Goal: Task Accomplishment & Management: Manage account settings

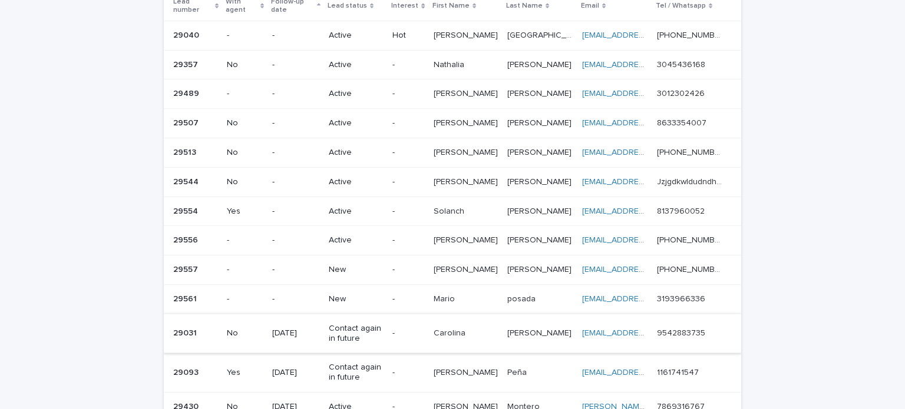
scroll to position [177, 0]
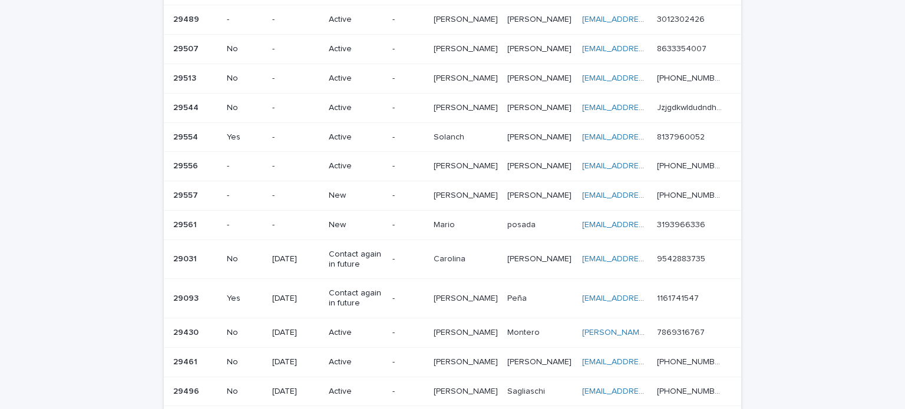
click at [347, 189] on div "New" at bounding box center [356, 194] width 54 height 12
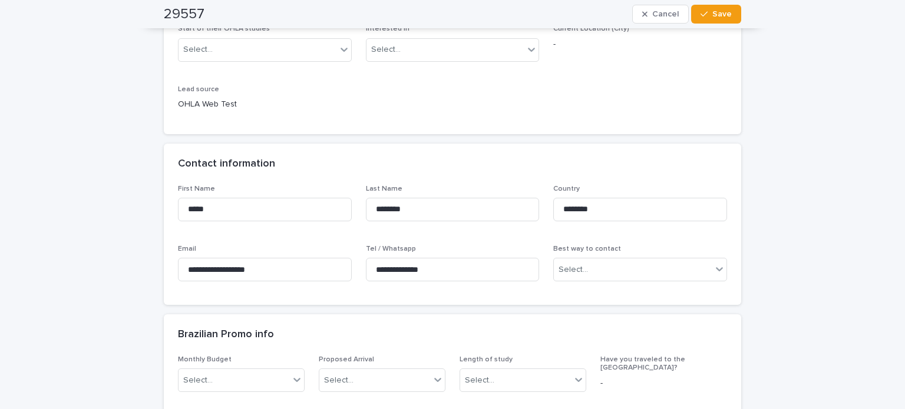
scroll to position [353, 0]
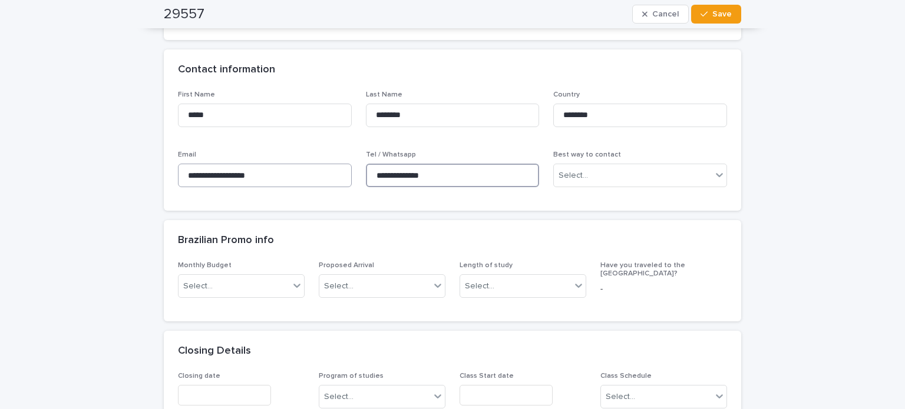
drag, startPoint x: 445, startPoint y: 178, endPoint x: 320, endPoint y: 176, distance: 124.9
click at [320, 176] on div "**********" at bounding box center [452, 144] width 549 height 107
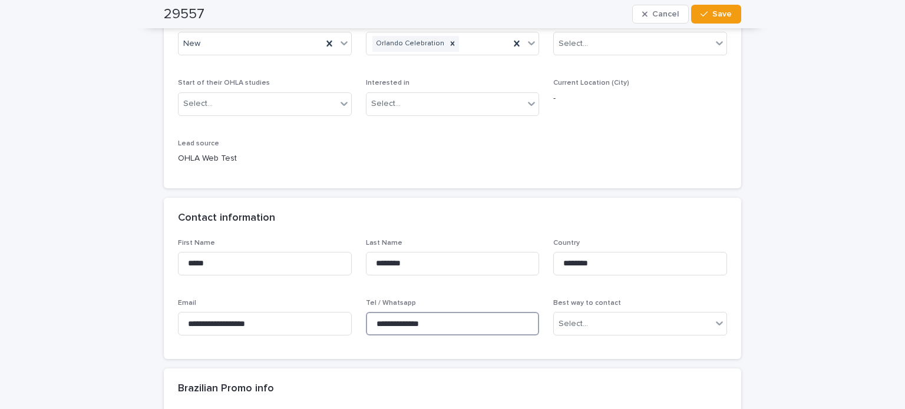
scroll to position [177, 0]
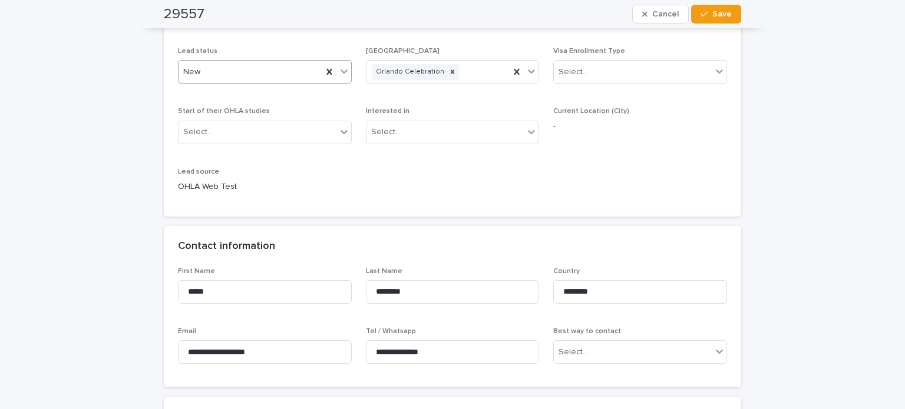
click at [204, 76] on div "New" at bounding box center [250, 71] width 144 height 19
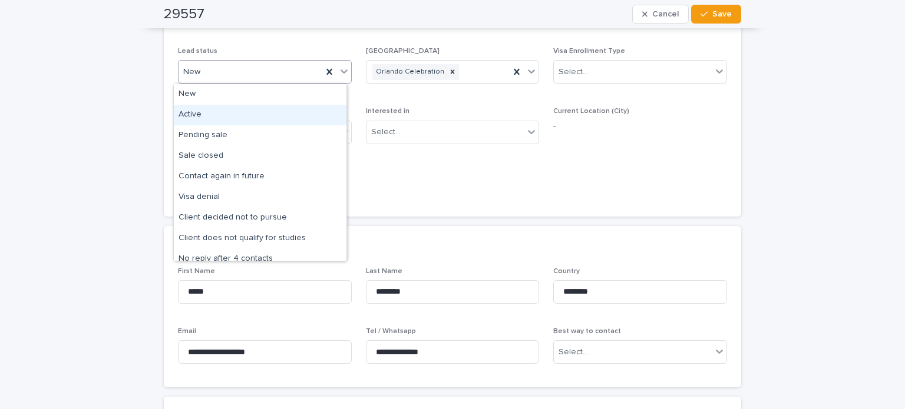
click at [206, 111] on div "Active" at bounding box center [260, 115] width 173 height 21
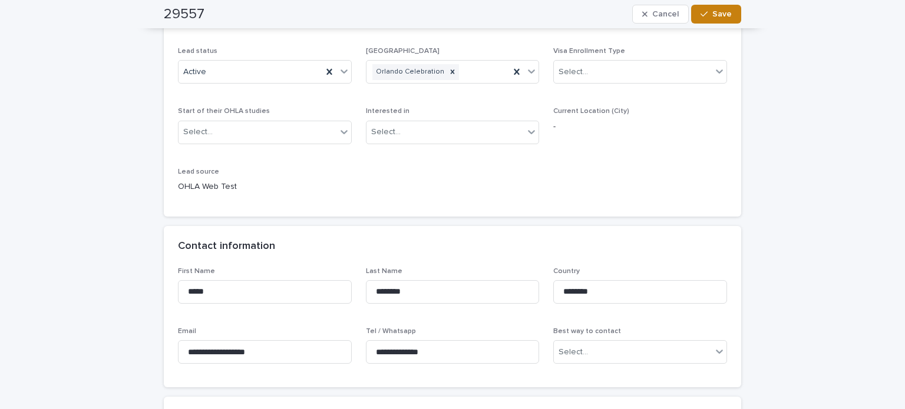
click at [715, 10] on span "Save" at bounding box center [721, 14] width 19 height 8
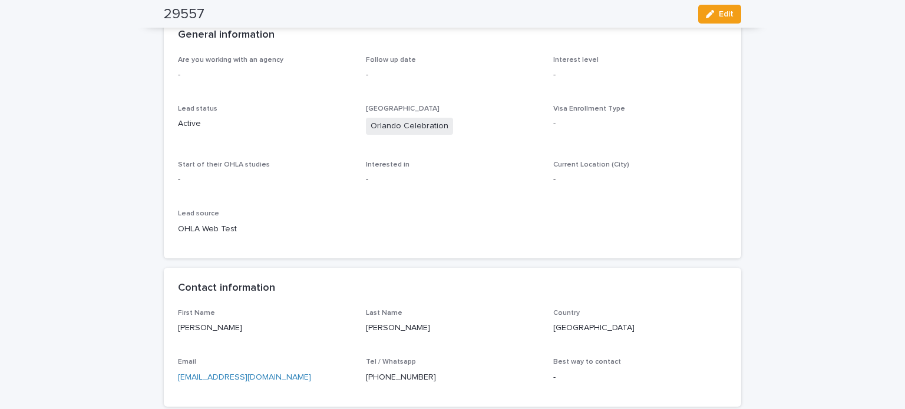
scroll to position [0, 0]
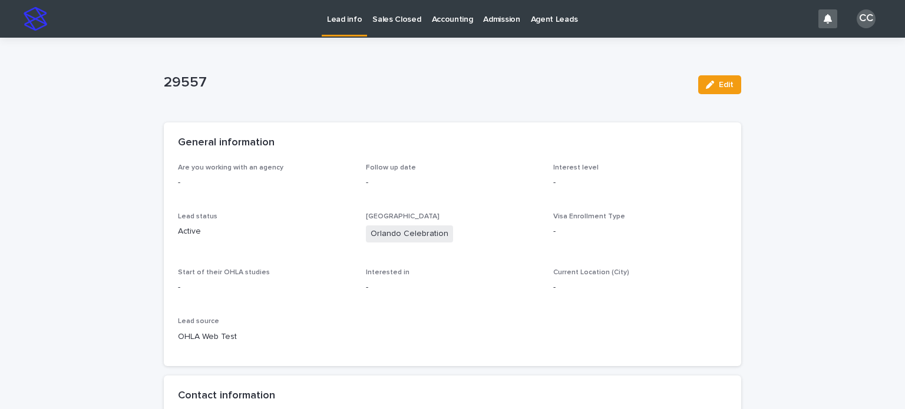
click at [339, 25] on link "Lead info" at bounding box center [344, 17] width 45 height 35
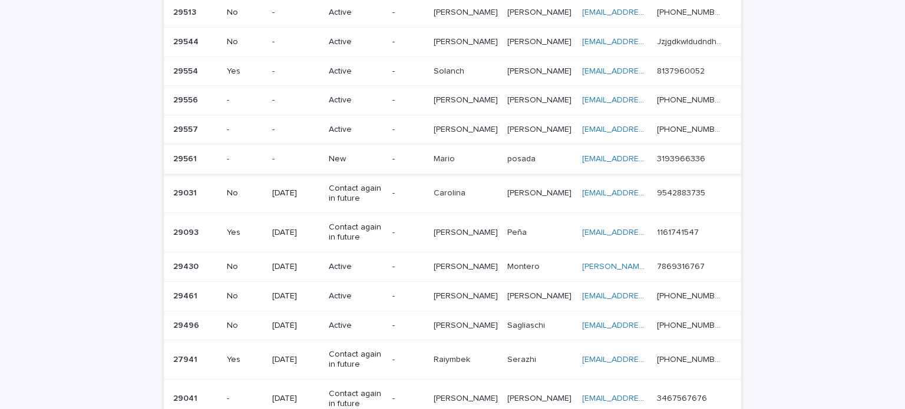
scroll to position [236, 0]
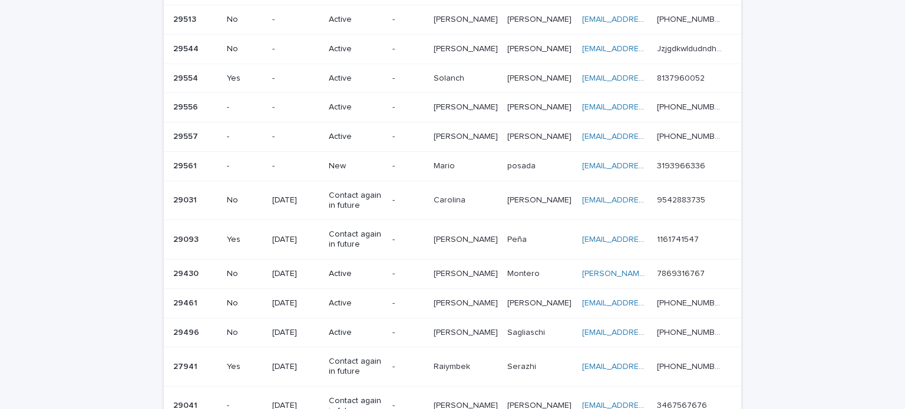
click at [279, 163] on p "-" at bounding box center [295, 166] width 47 height 10
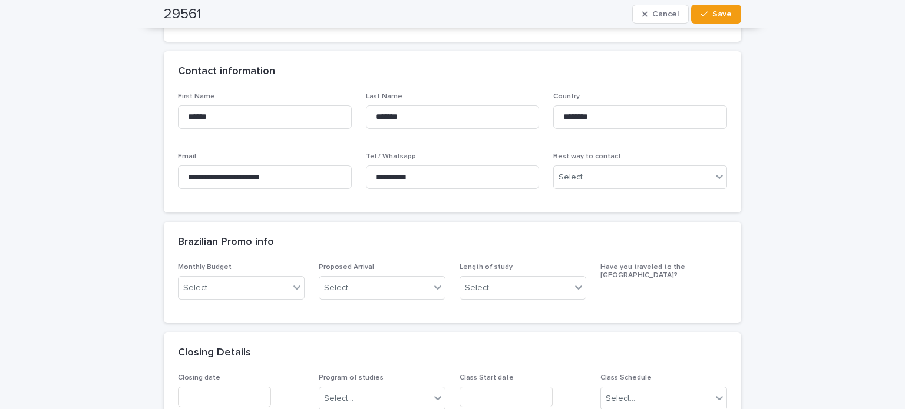
scroll to position [353, 0]
drag, startPoint x: 443, startPoint y: 174, endPoint x: 332, endPoint y: 171, distance: 111.4
click at [332, 171] on div "**********" at bounding box center [452, 144] width 549 height 107
drag, startPoint x: 293, startPoint y: 179, endPoint x: 115, endPoint y: 171, distance: 178.0
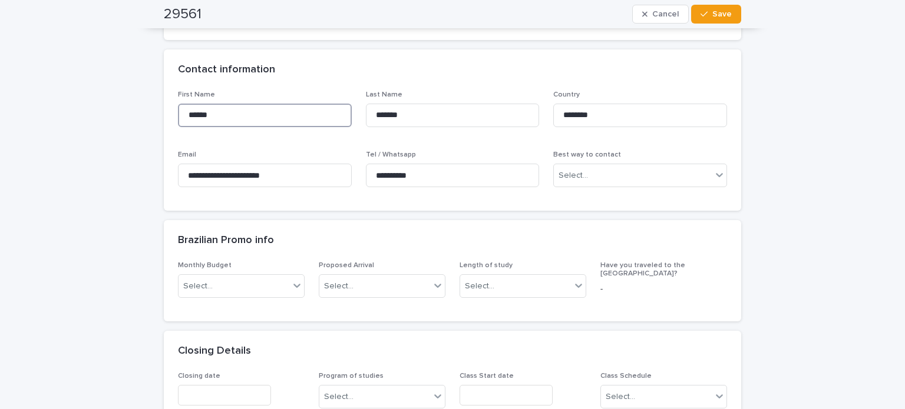
drag, startPoint x: 226, startPoint y: 112, endPoint x: 130, endPoint y: 112, distance: 96.0
drag, startPoint x: 435, startPoint y: 175, endPoint x: 307, endPoint y: 173, distance: 127.8
click at [307, 173] on div "**********" at bounding box center [452, 144] width 549 height 107
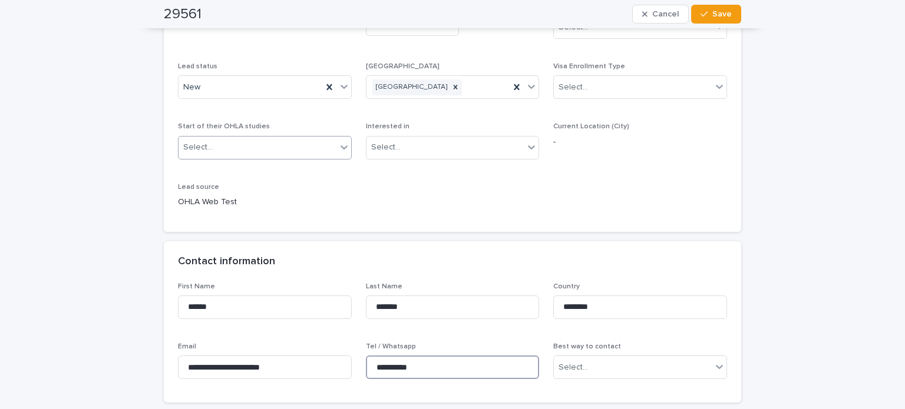
scroll to position [118, 0]
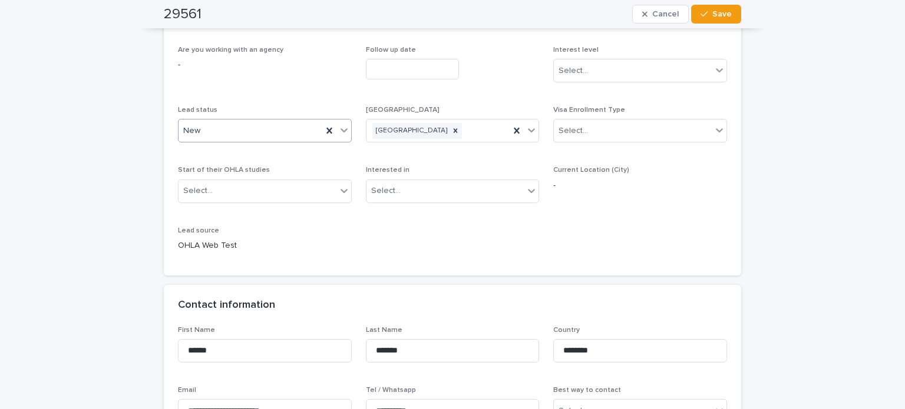
click at [203, 129] on div "New" at bounding box center [250, 130] width 144 height 19
click at [705, 16] on div "button" at bounding box center [706, 14] width 12 height 8
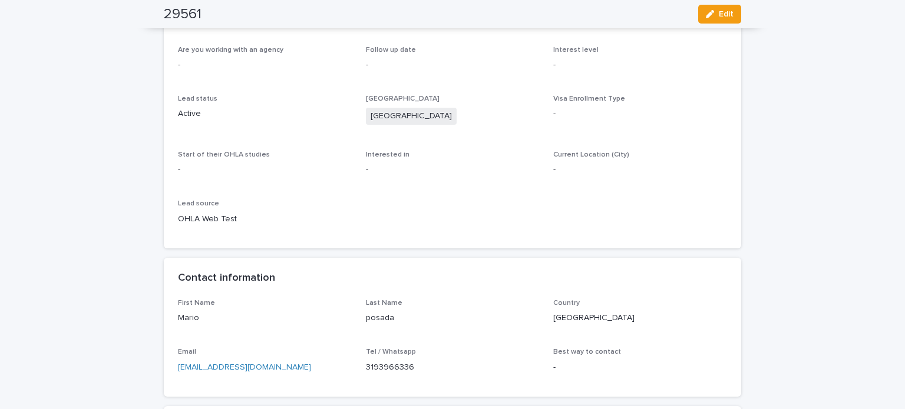
scroll to position [0, 0]
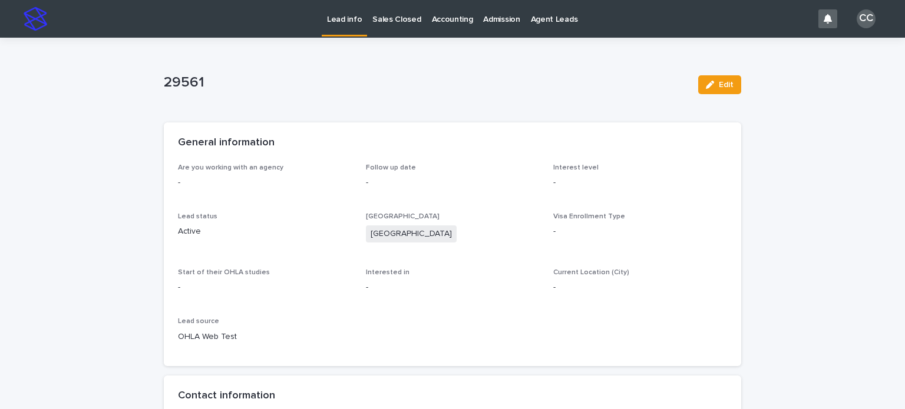
click at [356, 16] on p "Lead info" at bounding box center [344, 12] width 35 height 25
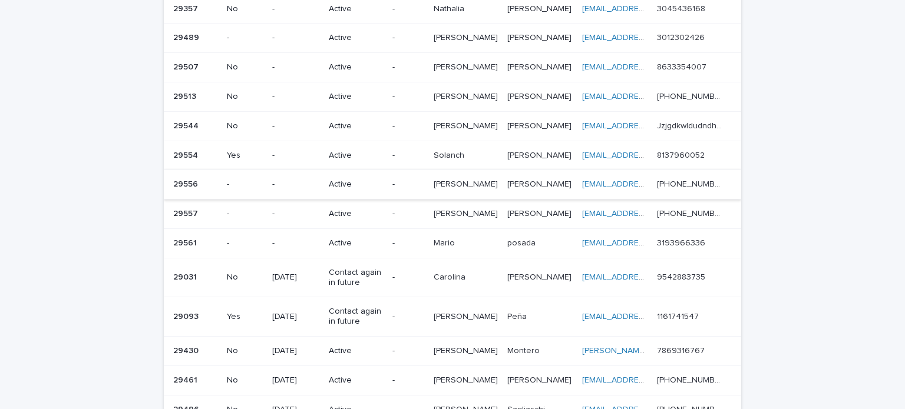
scroll to position [177, 0]
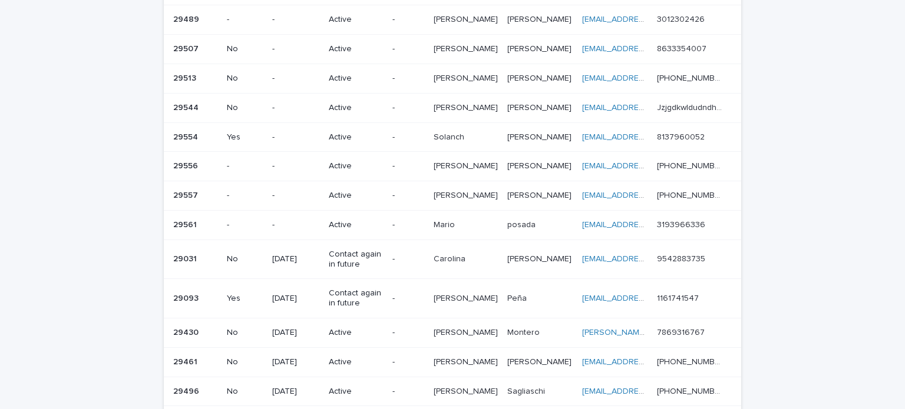
click at [453, 204] on div "[PERSON_NAME]" at bounding box center [465, 195] width 64 height 19
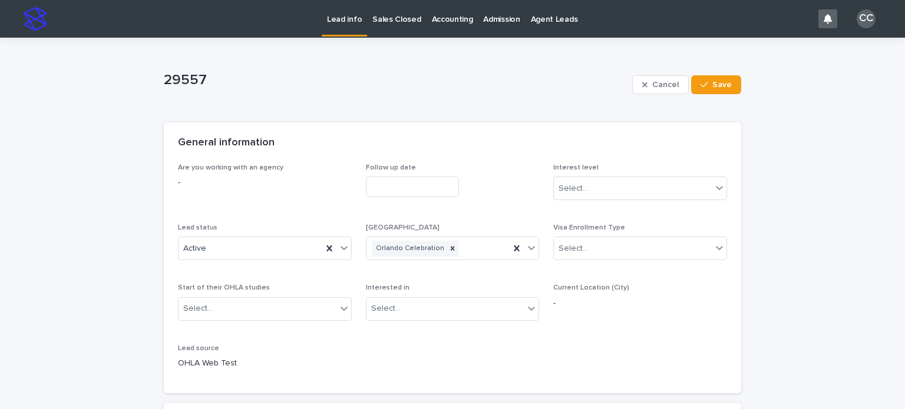
click at [347, 23] on p "Lead info" at bounding box center [344, 12] width 35 height 25
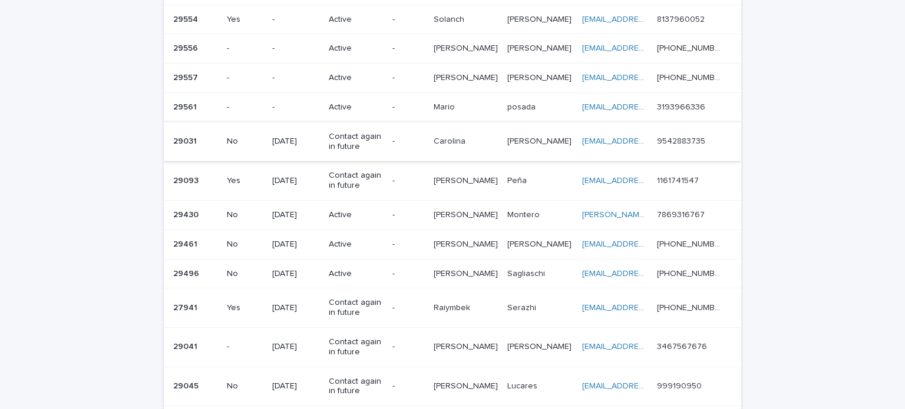
scroll to position [236, 0]
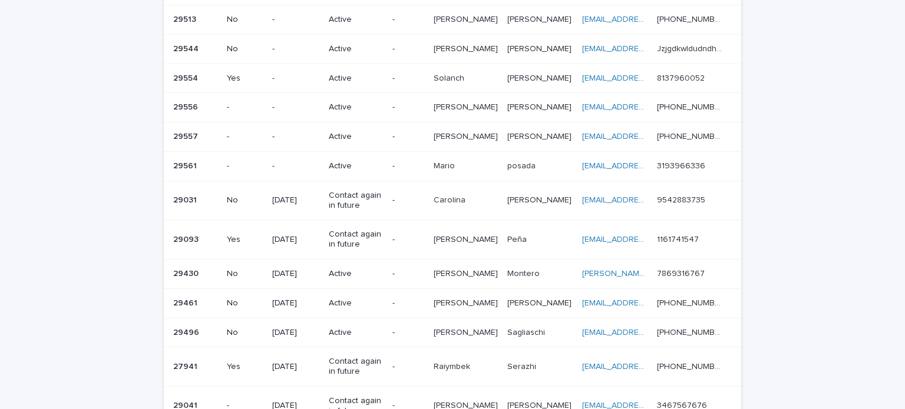
click at [379, 75] on p "Active" at bounding box center [356, 79] width 54 height 10
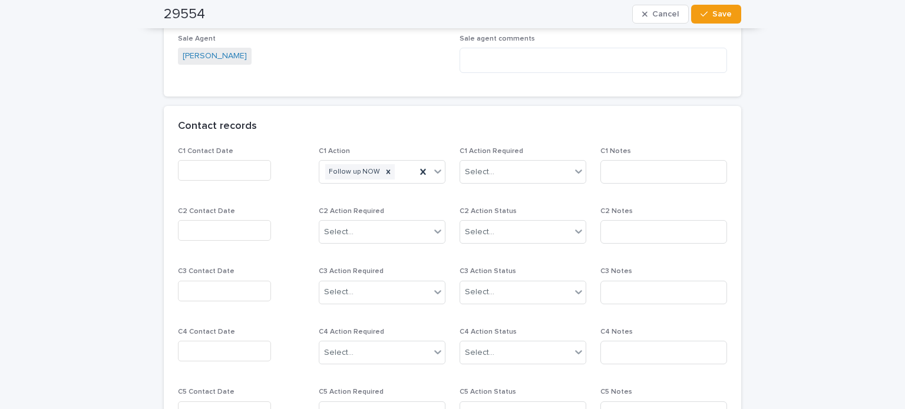
scroll to position [707, 0]
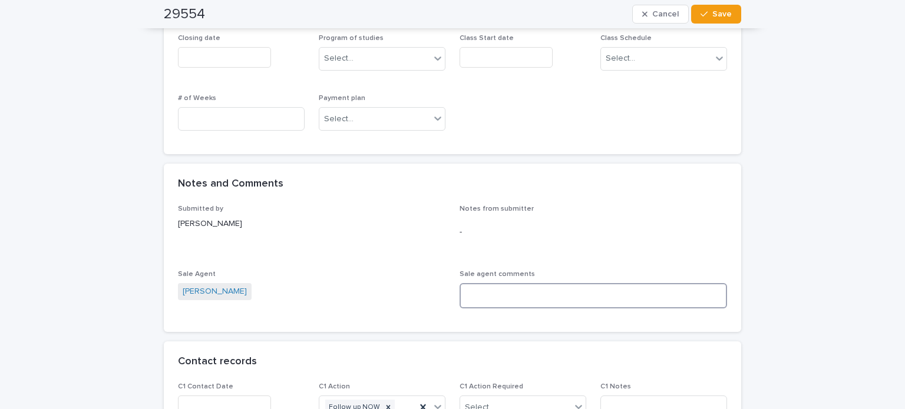
click at [501, 292] on textarea at bounding box center [592, 295] width 267 height 25
type textarea "*"
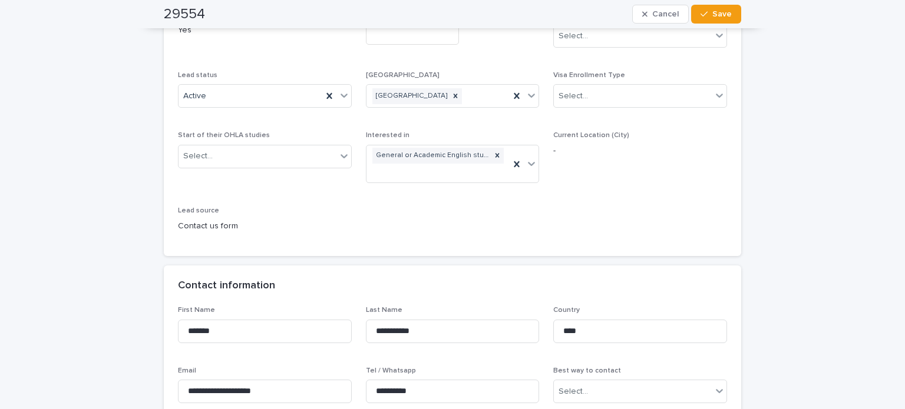
scroll to position [35, 0]
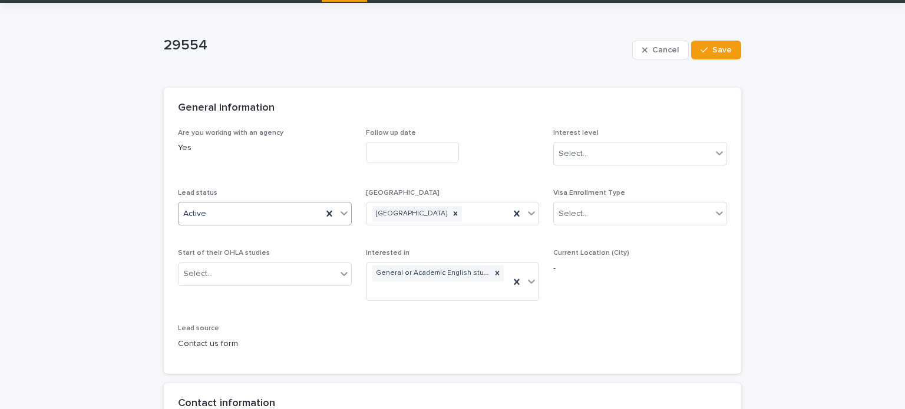
type textarea "**********"
click at [229, 220] on div "Active" at bounding box center [250, 213] width 144 height 19
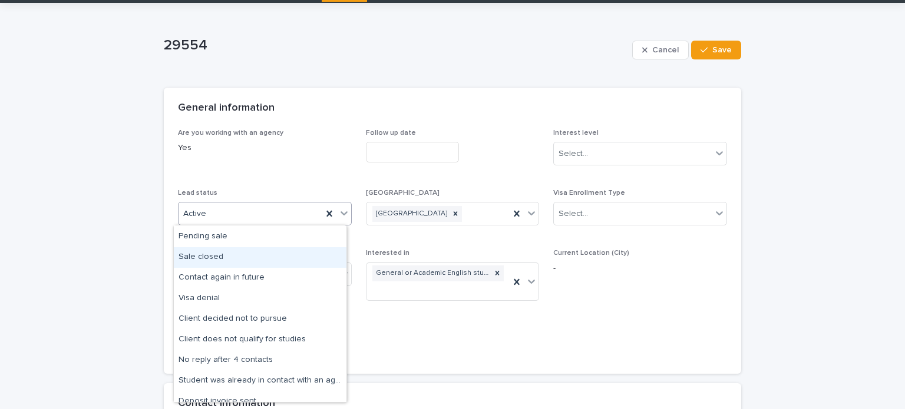
scroll to position [59, 0]
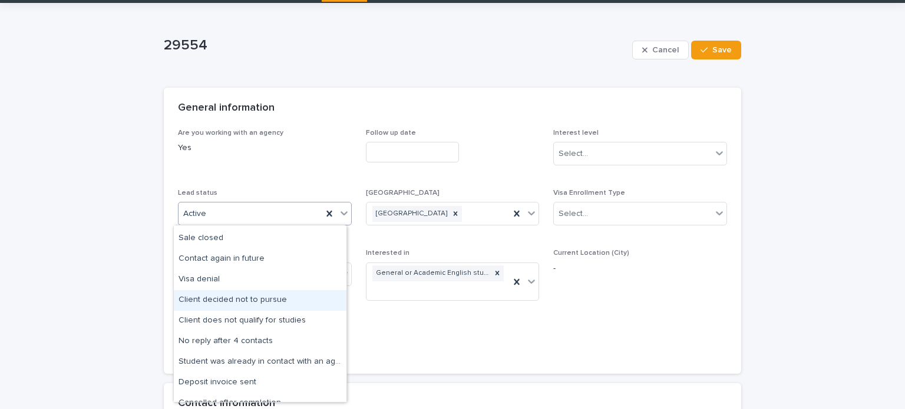
click at [258, 297] on div "Client decided not to pursue" at bounding box center [260, 300] width 173 height 21
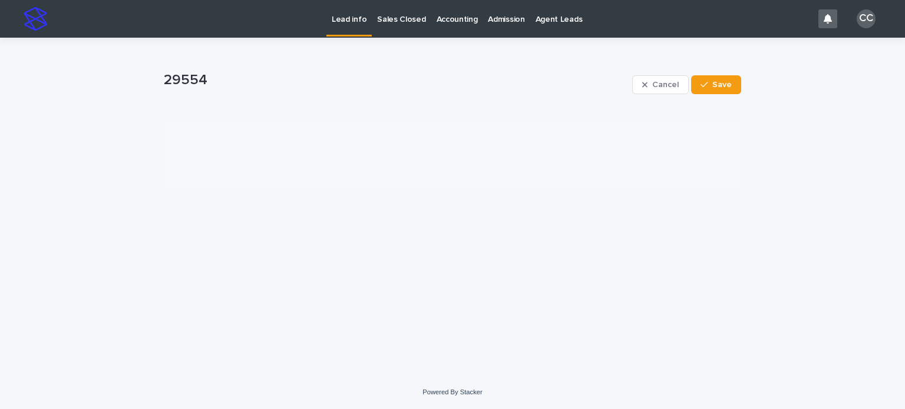
scroll to position [0, 0]
click at [707, 84] on icon "button" at bounding box center [703, 84] width 7 height 5
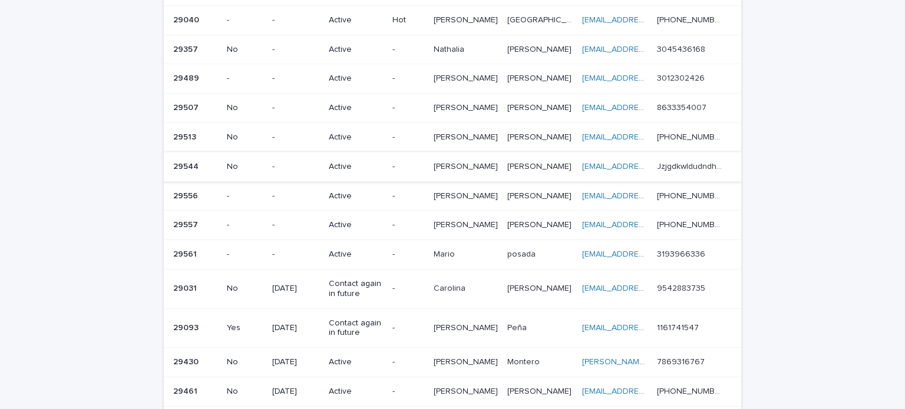
scroll to position [59, 0]
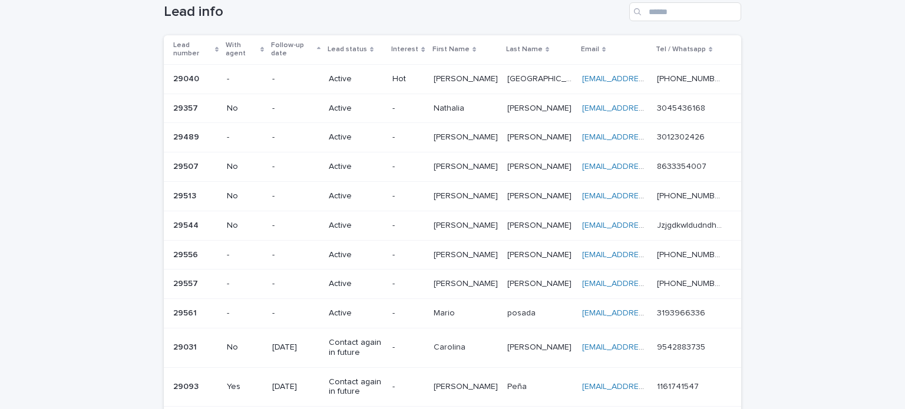
click at [383, 251] on p "Active" at bounding box center [356, 255] width 54 height 10
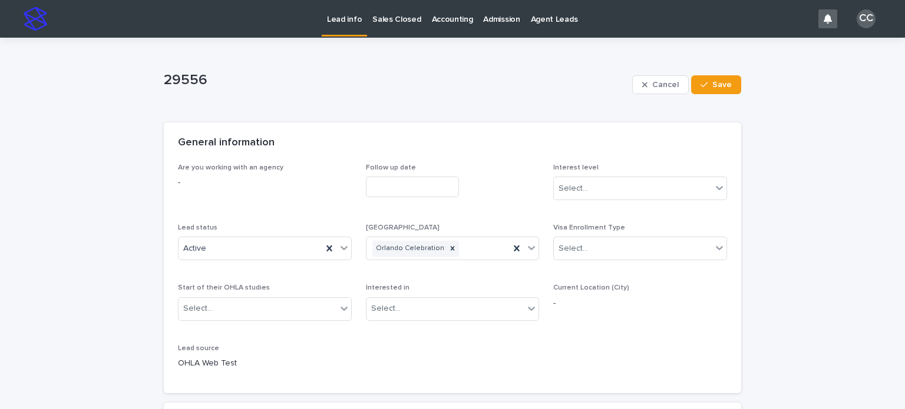
click at [333, 19] on p "Lead info" at bounding box center [344, 12] width 35 height 25
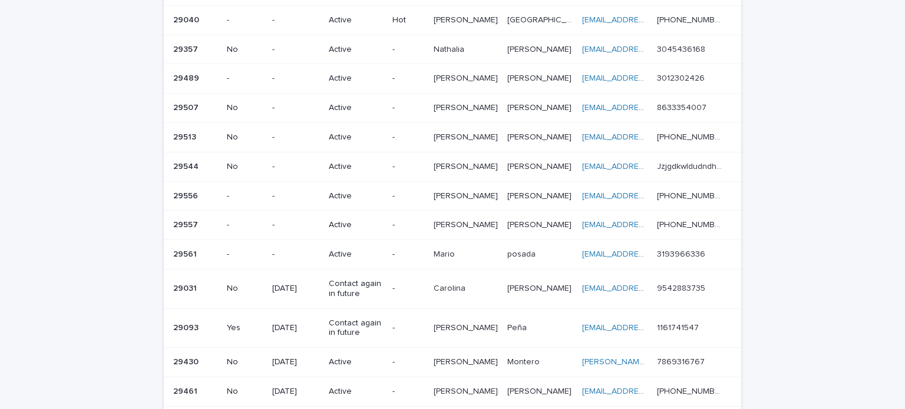
scroll to position [118, 0]
click at [527, 136] on p "[PERSON_NAME]" at bounding box center [540, 136] width 67 height 12
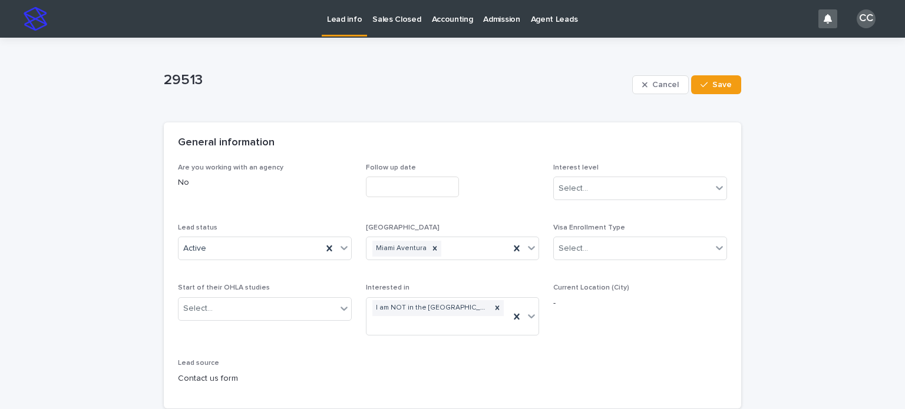
click at [342, 20] on p "Lead info" at bounding box center [344, 12] width 35 height 25
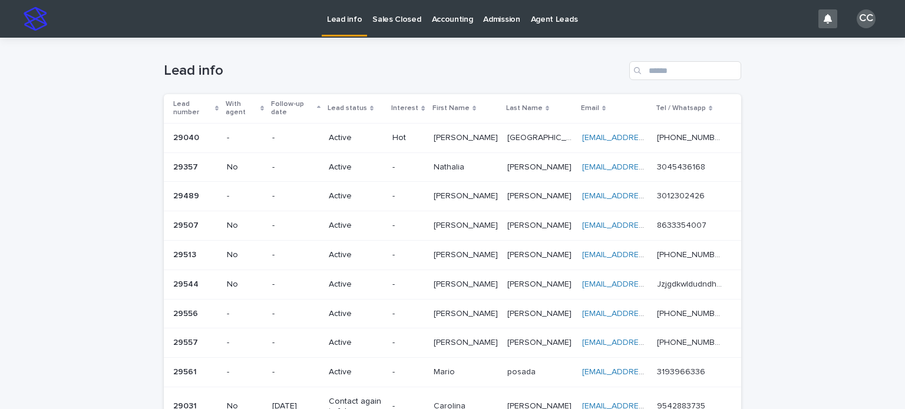
click at [406, 223] on p "-" at bounding box center [407, 226] width 31 height 10
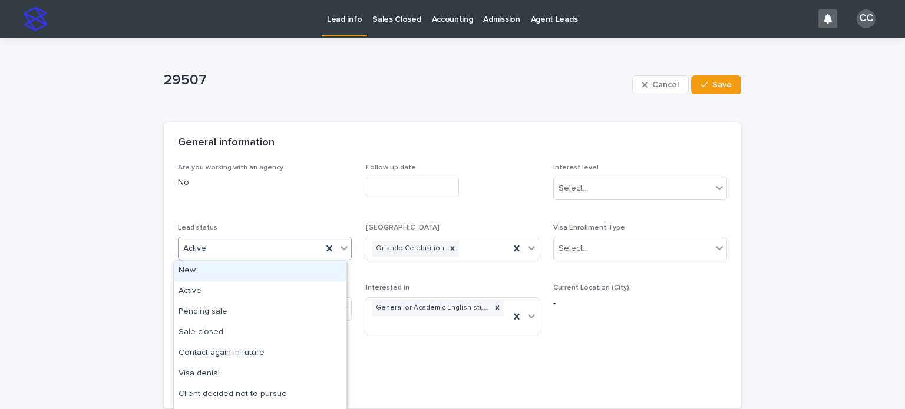
click at [211, 242] on div "Active" at bounding box center [250, 248] width 144 height 19
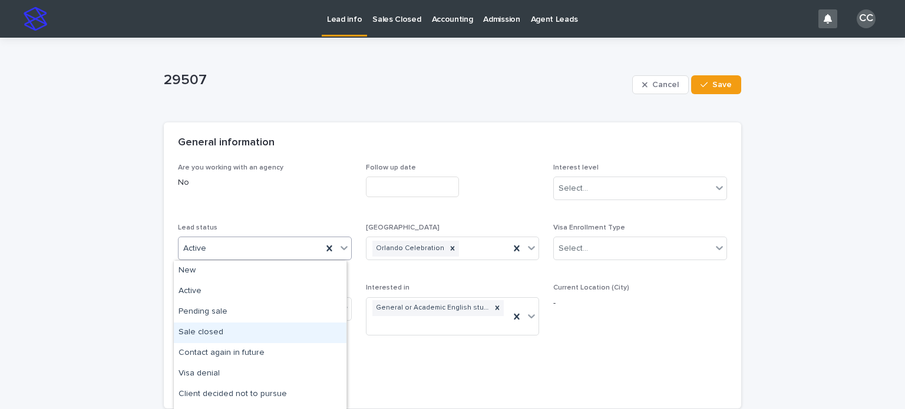
scroll to position [59, 0]
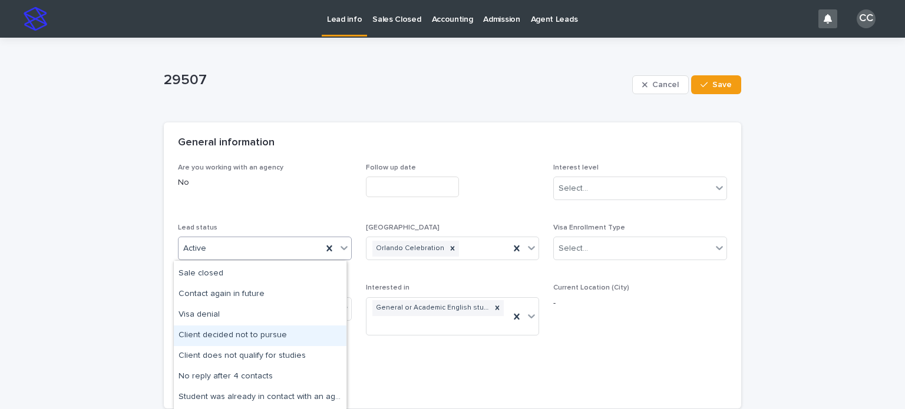
click at [244, 335] on div "Client decided not to pursue" at bounding box center [260, 336] width 173 height 21
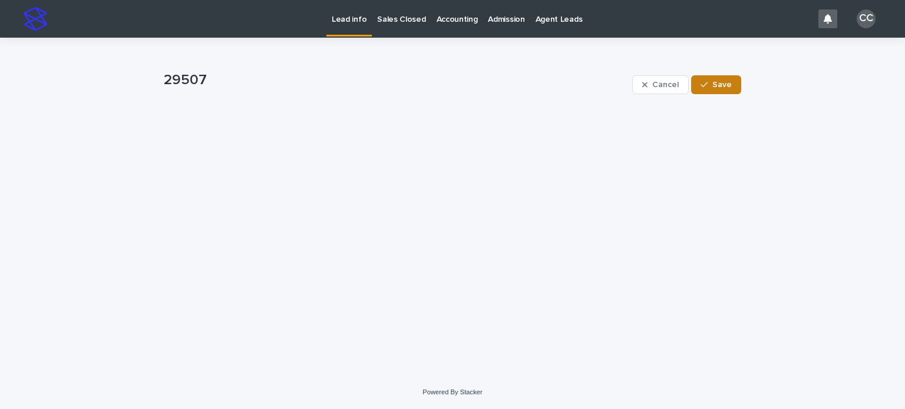
click at [721, 81] on span "Save" at bounding box center [721, 85] width 19 height 8
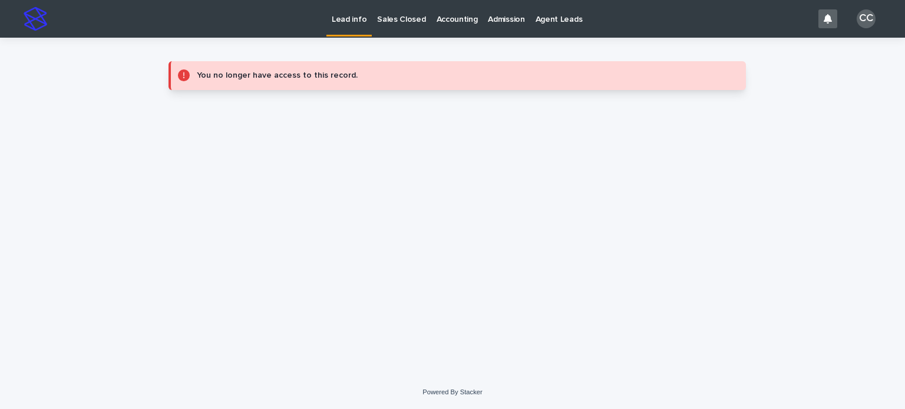
click at [356, 25] on link "Lead info" at bounding box center [348, 17] width 45 height 35
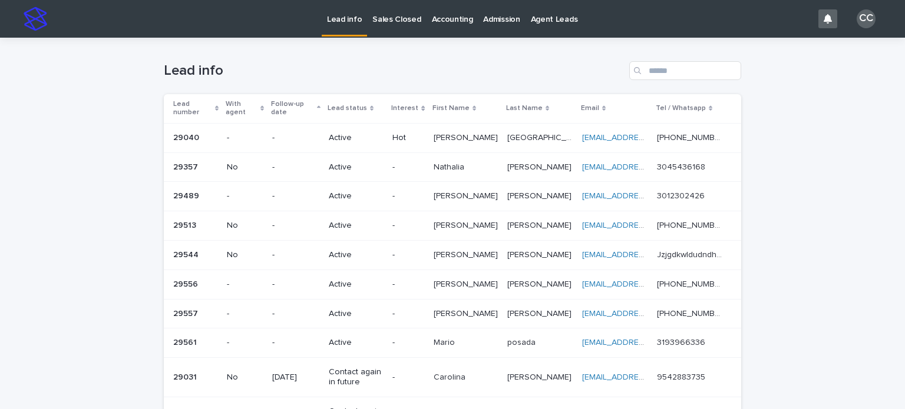
click at [452, 250] on p "[PERSON_NAME]" at bounding box center [466, 254] width 67 height 12
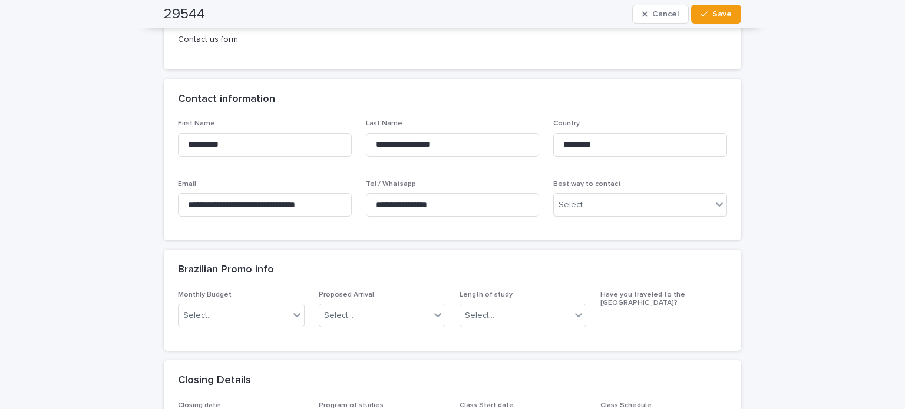
scroll to position [412, 0]
drag, startPoint x: 336, startPoint y: 202, endPoint x: 80, endPoint y: 203, distance: 255.6
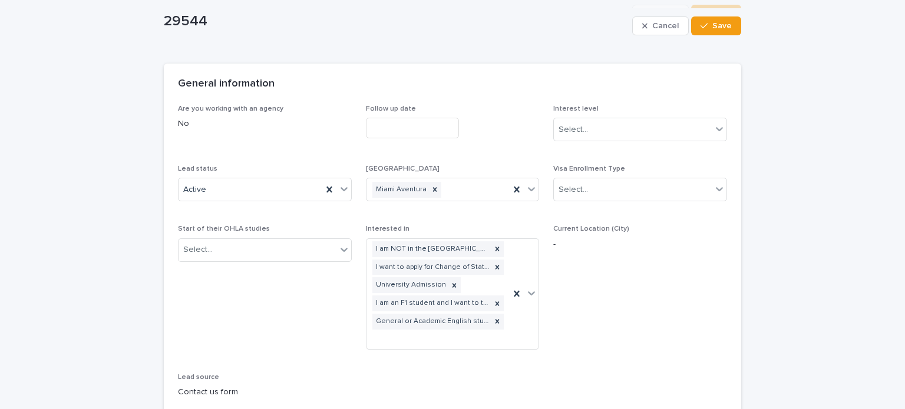
scroll to position [0, 0]
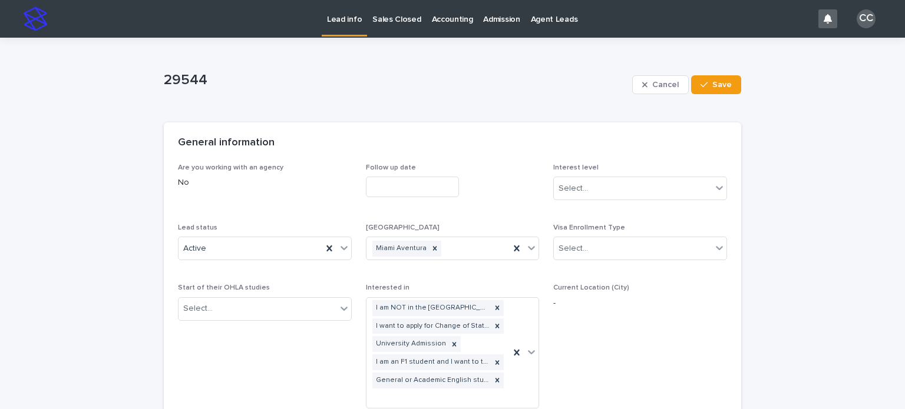
click at [335, 23] on p "Lead info" at bounding box center [344, 12] width 35 height 25
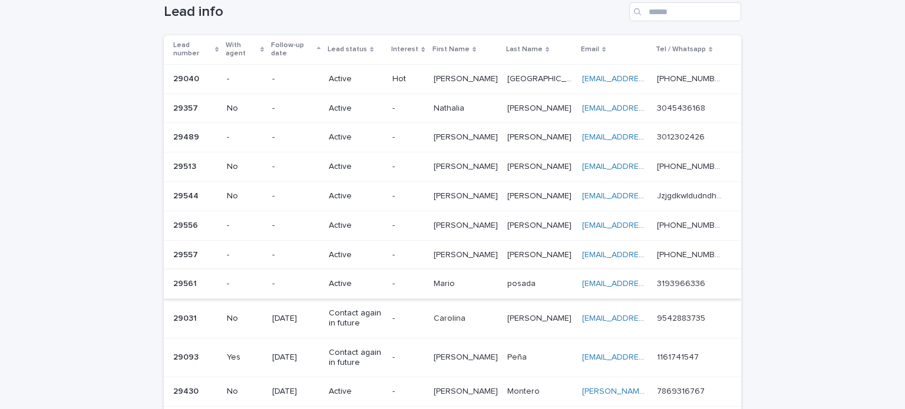
scroll to position [118, 0]
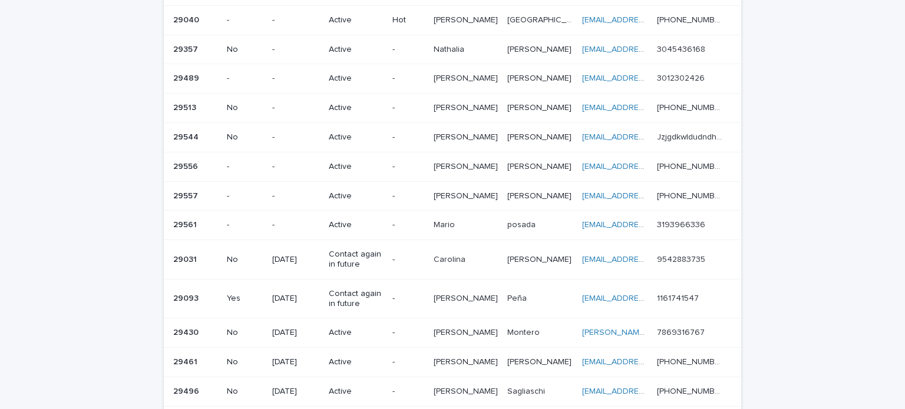
click at [347, 222] on p "Active" at bounding box center [356, 225] width 54 height 10
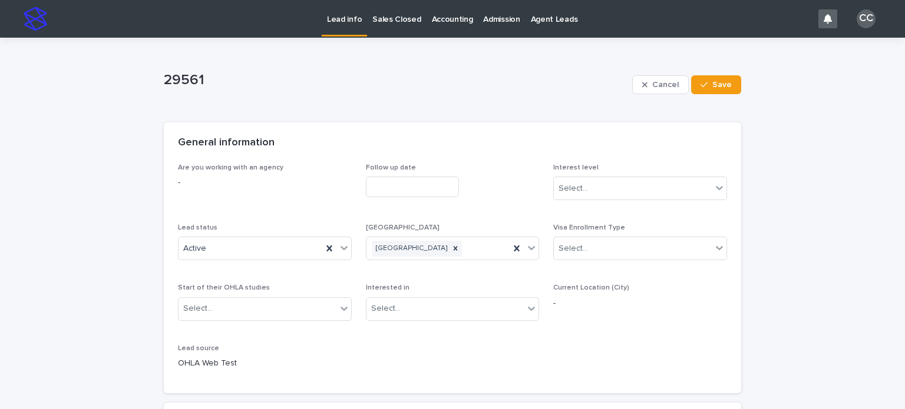
click at [322, 35] on div "Lead info" at bounding box center [344, 18] width 45 height 37
click at [337, 22] on p "Lead info" at bounding box center [344, 12] width 35 height 25
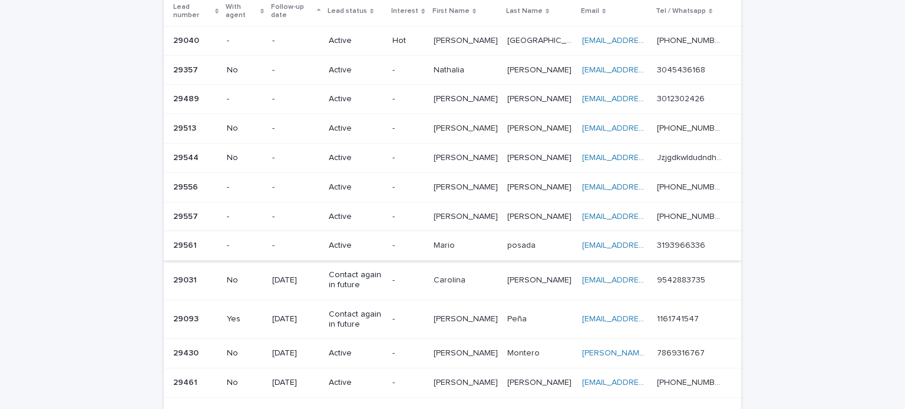
scroll to position [118, 0]
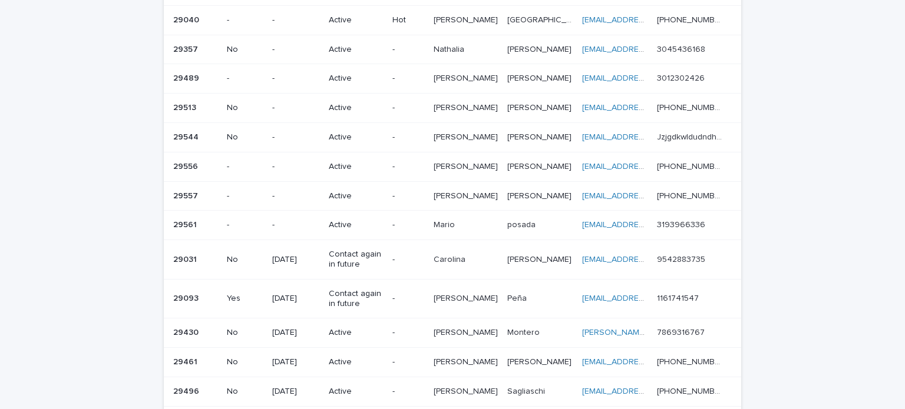
click at [300, 255] on p "[DATE]" at bounding box center [295, 260] width 47 height 10
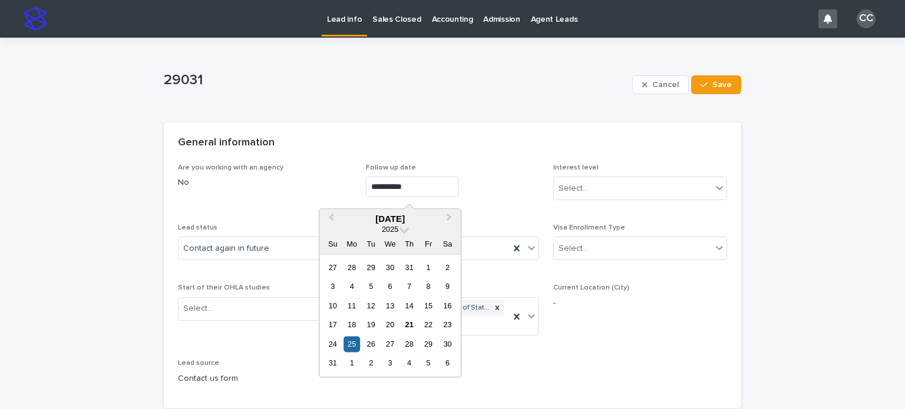
drag, startPoint x: 422, startPoint y: 187, endPoint x: 206, endPoint y: 178, distance: 216.4
click at [206, 178] on div "**********" at bounding box center [452, 279] width 549 height 231
click at [707, 88] on div "button" at bounding box center [706, 85] width 12 height 8
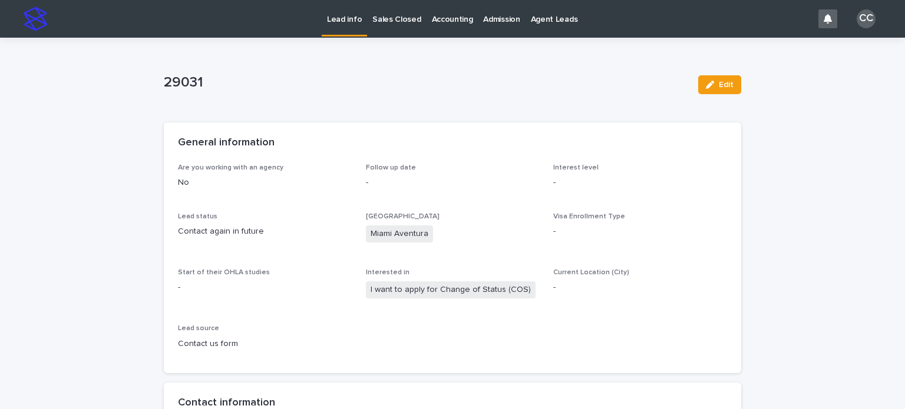
click at [341, 7] on p "Lead info" at bounding box center [344, 12] width 35 height 25
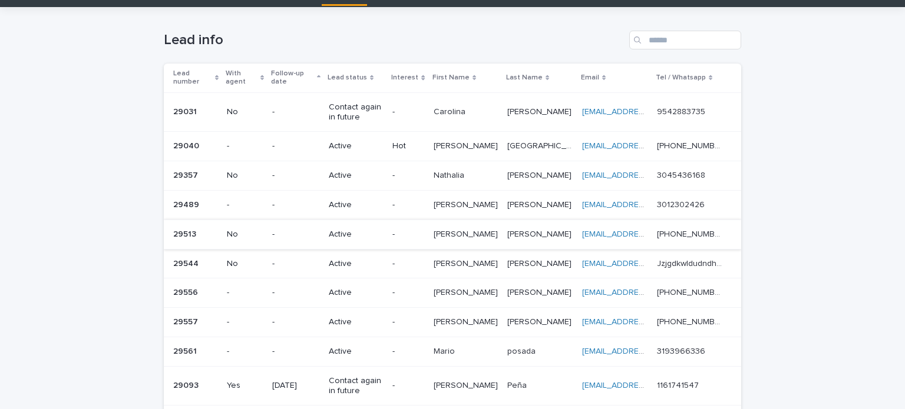
scroll to position [59, 0]
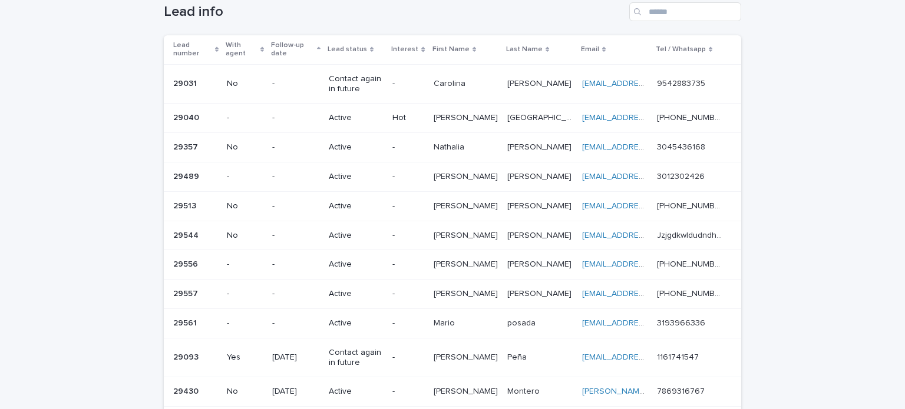
click at [311, 85] on p "-" at bounding box center [295, 84] width 47 height 10
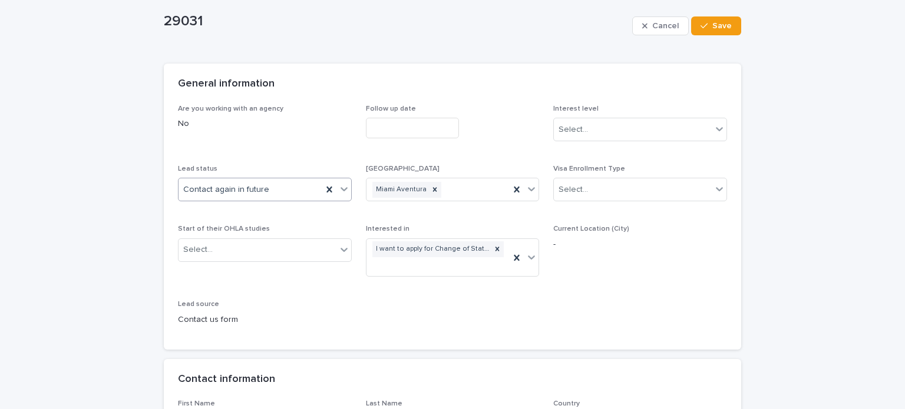
click at [292, 197] on div "Contact again in future" at bounding box center [250, 189] width 144 height 19
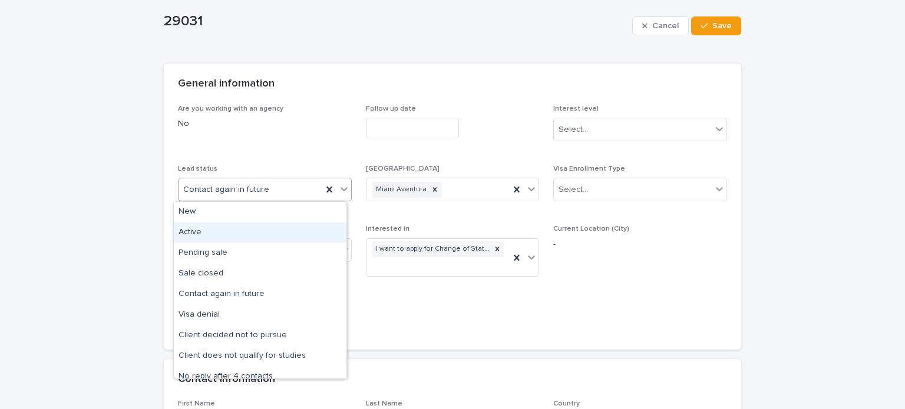
click at [205, 230] on div "Active" at bounding box center [260, 233] width 173 height 21
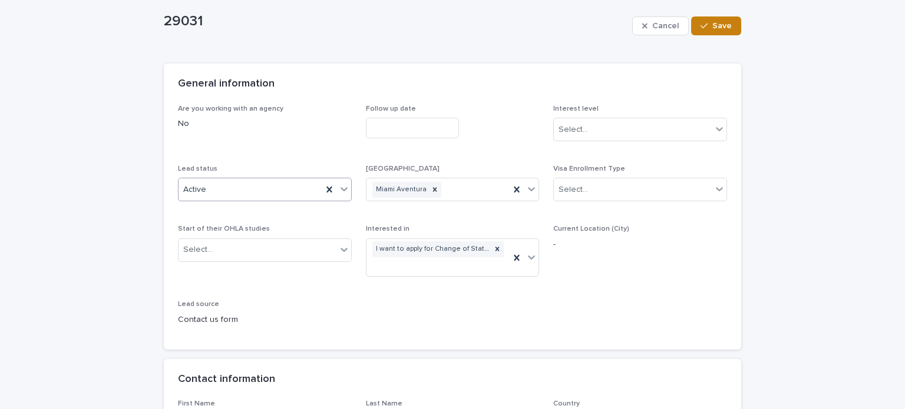
click at [700, 18] on button "Save" at bounding box center [716, 25] width 50 height 19
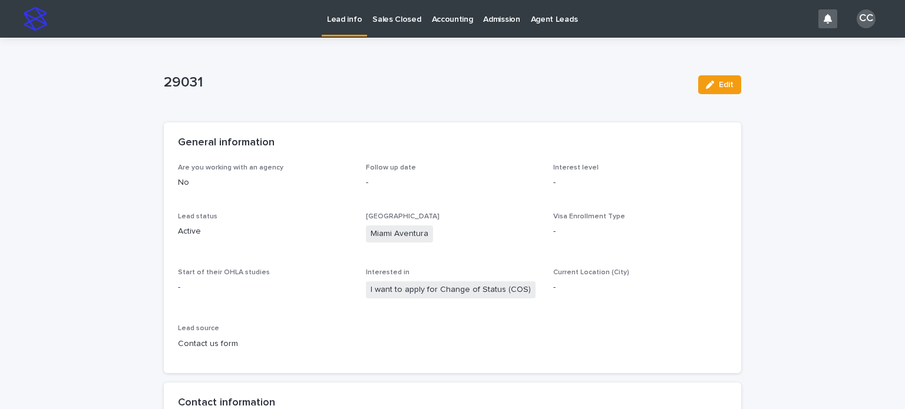
click at [353, 18] on p "Lead info" at bounding box center [344, 12] width 35 height 25
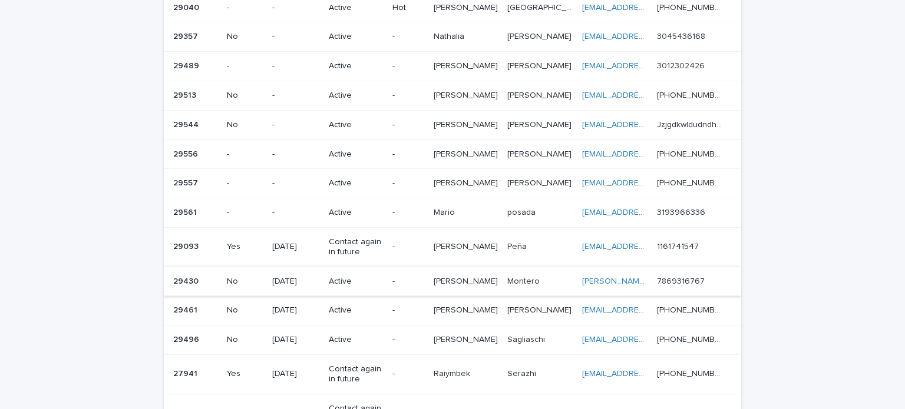
scroll to position [177, 0]
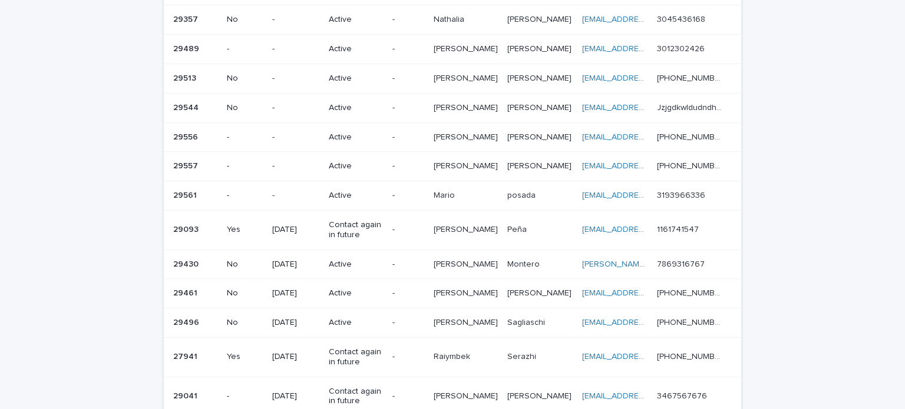
click at [349, 226] on p "Contact again in future" at bounding box center [356, 230] width 54 height 20
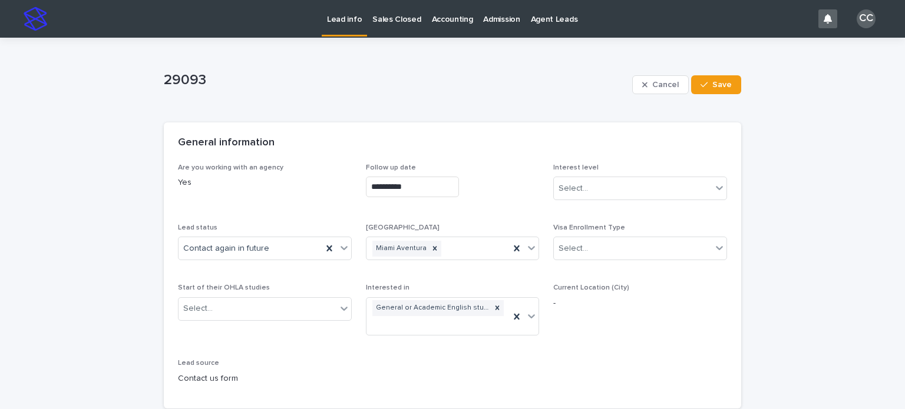
click at [408, 186] on input "**********" at bounding box center [412, 187] width 93 height 21
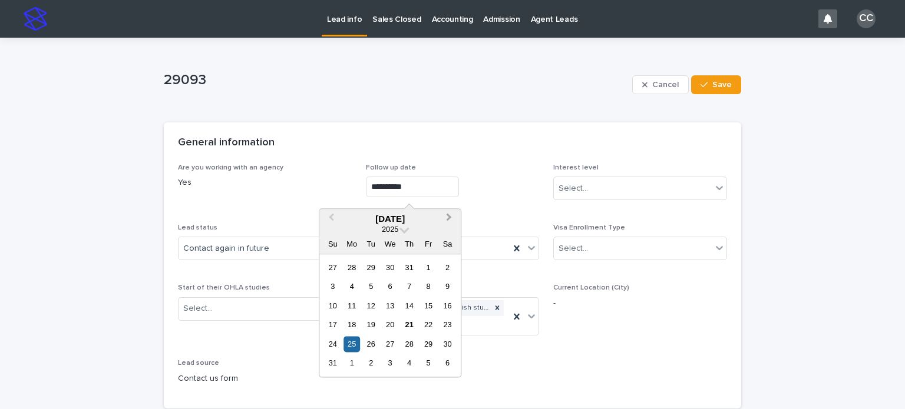
click at [449, 219] on span "Next Month" at bounding box center [449, 219] width 0 height 16
click at [392, 265] on div "1" at bounding box center [390, 268] width 16 height 16
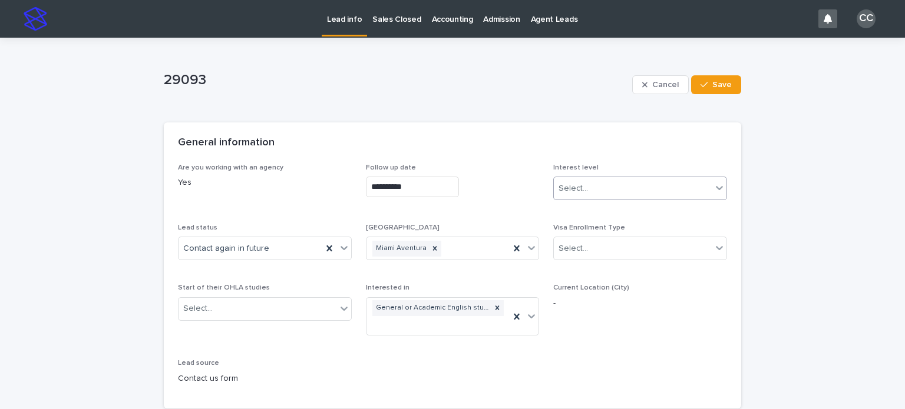
type input "**********"
click at [723, 70] on div "Cancel Save" at bounding box center [686, 84] width 109 height 47
click at [719, 77] on button "Save" at bounding box center [716, 84] width 50 height 19
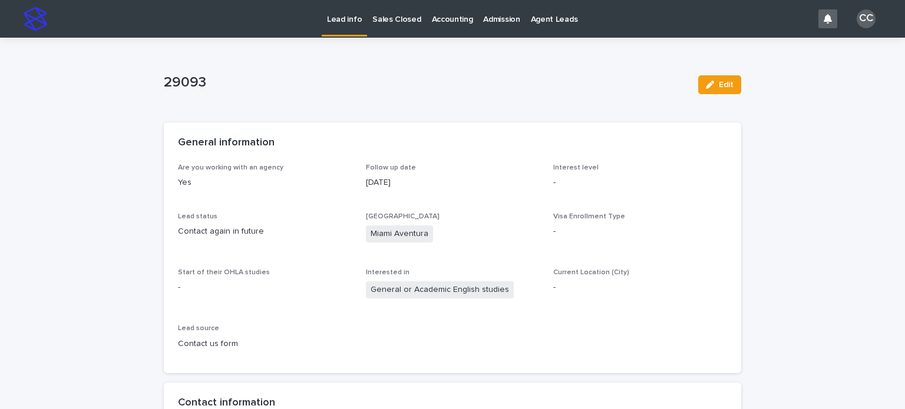
click at [346, 21] on p "Lead info" at bounding box center [344, 12] width 35 height 25
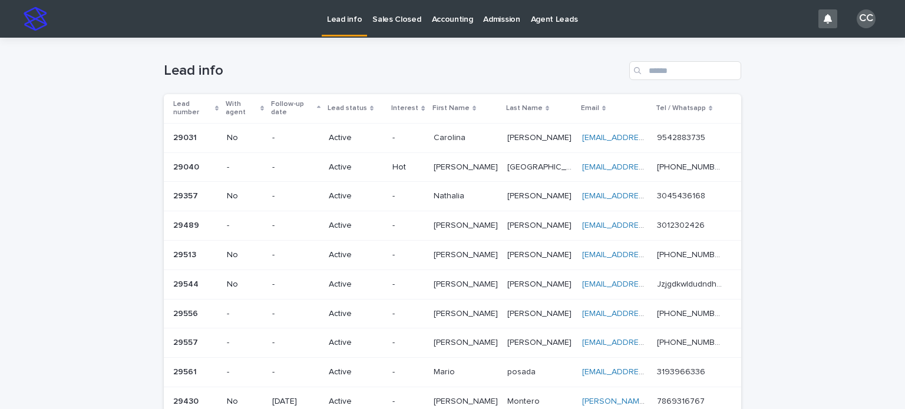
click at [346, 20] on p "Lead info" at bounding box center [344, 12] width 35 height 25
click at [356, 18] on p "Lead info" at bounding box center [344, 12] width 35 height 25
